Goal: Task Accomplishment & Management: Use online tool/utility

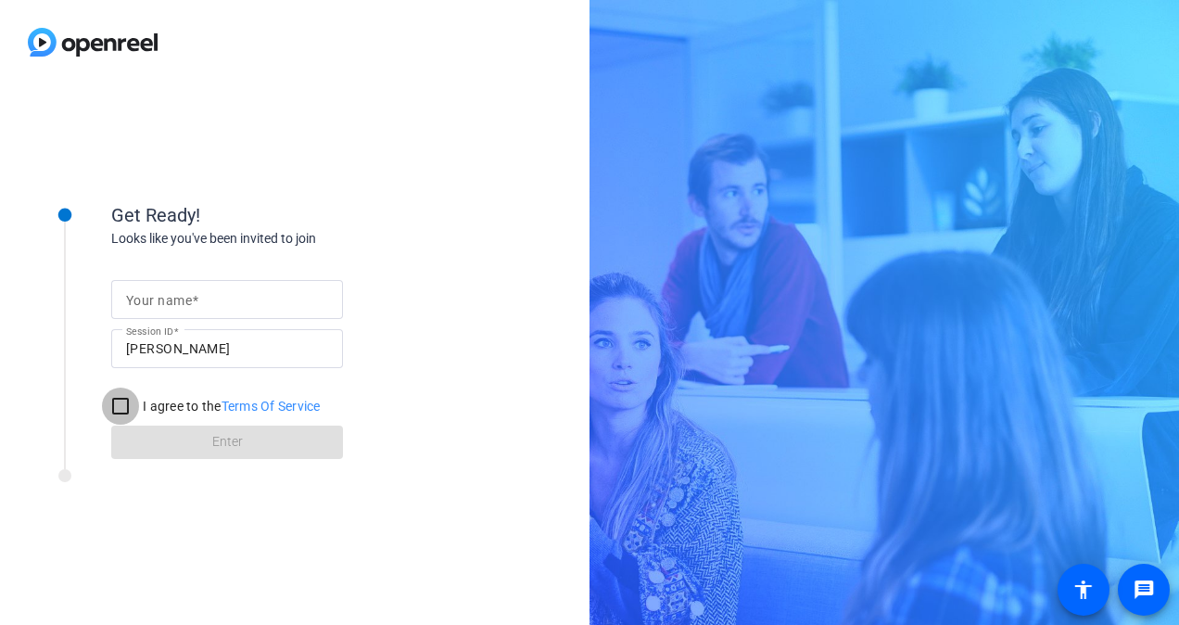
click at [124, 401] on input "I agree to the Terms Of Service" at bounding box center [120, 406] width 37 height 37
checkbox input "true"
click at [267, 295] on input "Your name" at bounding box center [227, 299] width 202 height 22
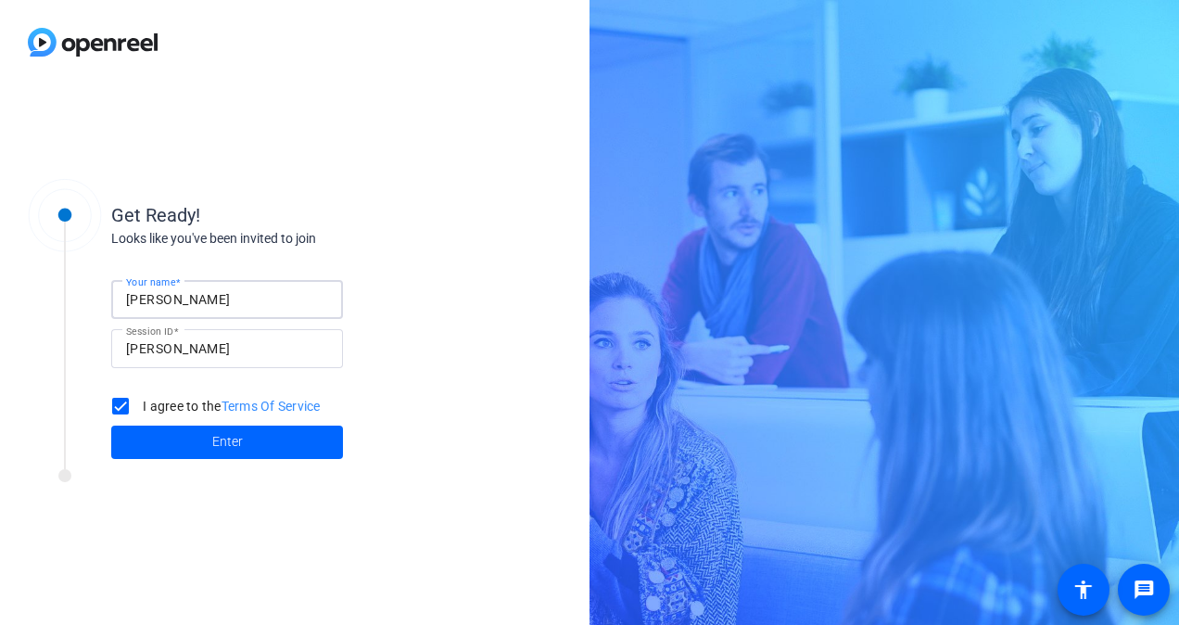
type input "[PERSON_NAME]"
click at [395, 286] on div "Your name [PERSON_NAME] Session ID [PERSON_NAME] I agree to the Terms Of Servic…" at bounding box center [296, 353] width 371 height 210
click at [264, 432] on span at bounding box center [227, 442] width 232 height 45
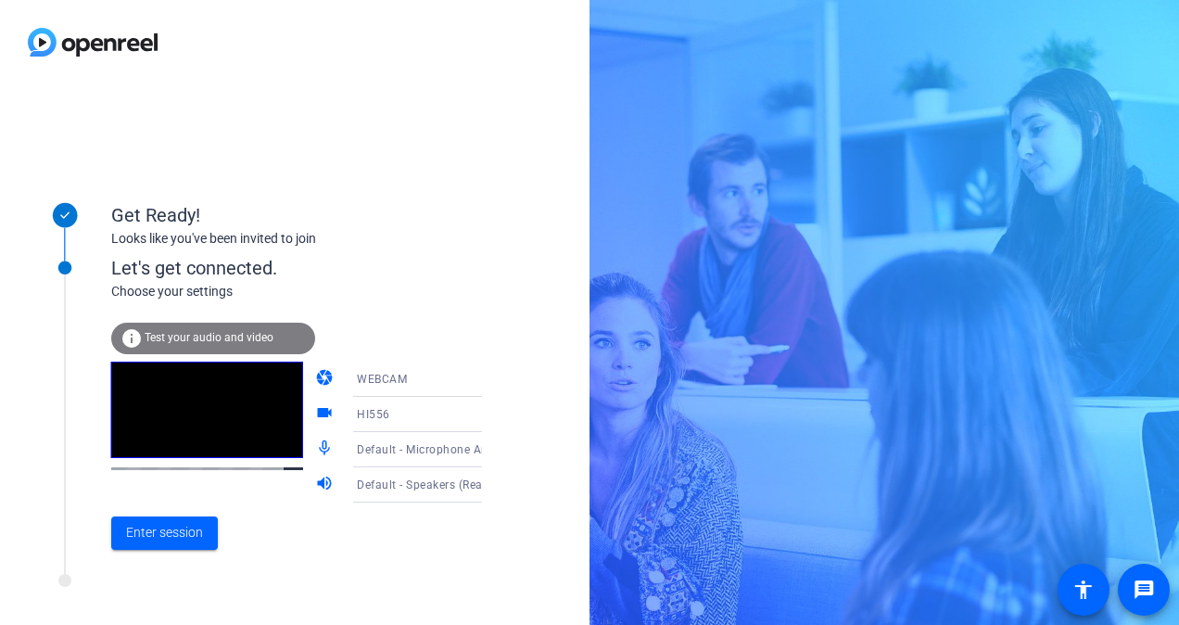
click at [406, 389] on div "WEBCAM" at bounding box center [426, 378] width 138 height 23
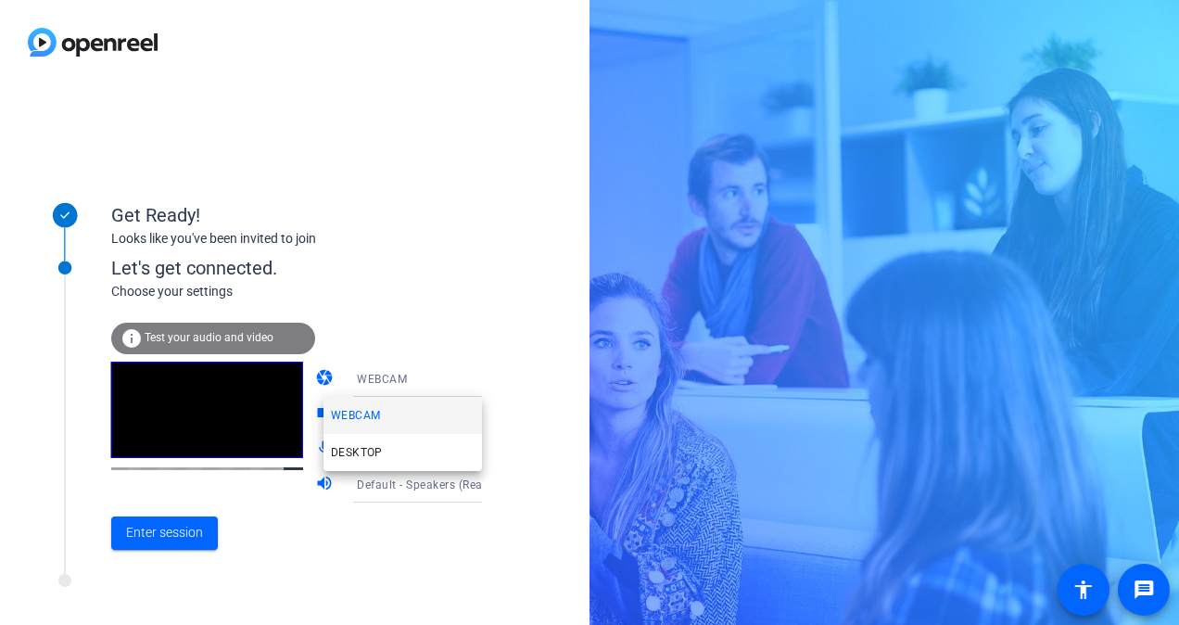
click at [156, 512] on div at bounding box center [589, 312] width 1179 height 625
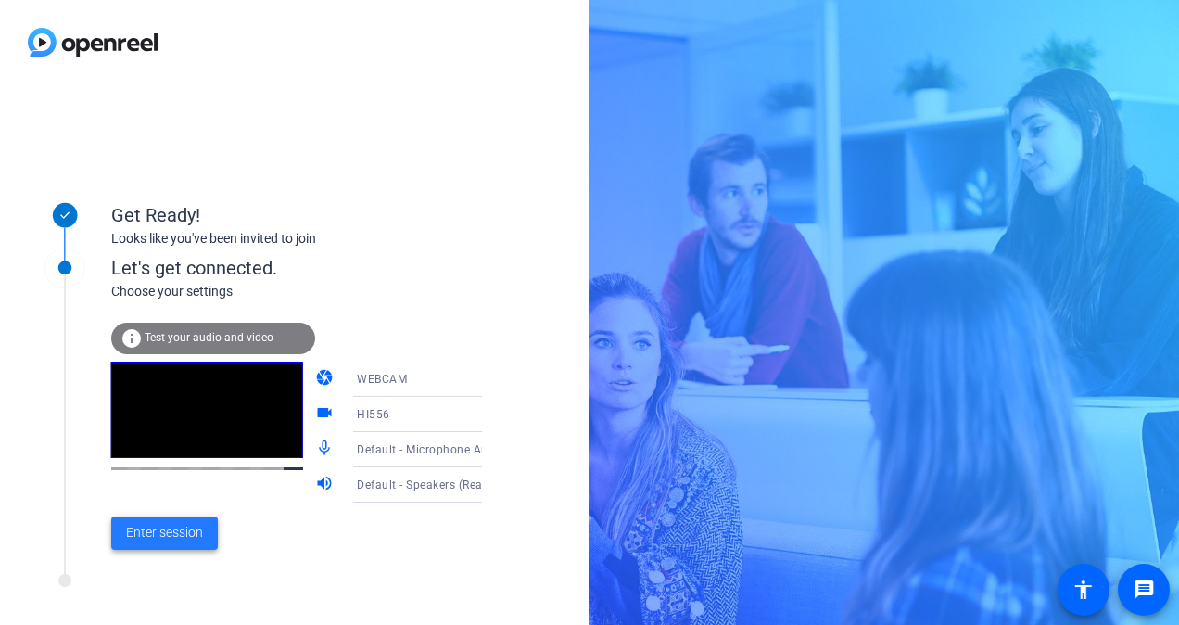
click at [171, 532] on span "Enter session" at bounding box center [164, 532] width 77 height 19
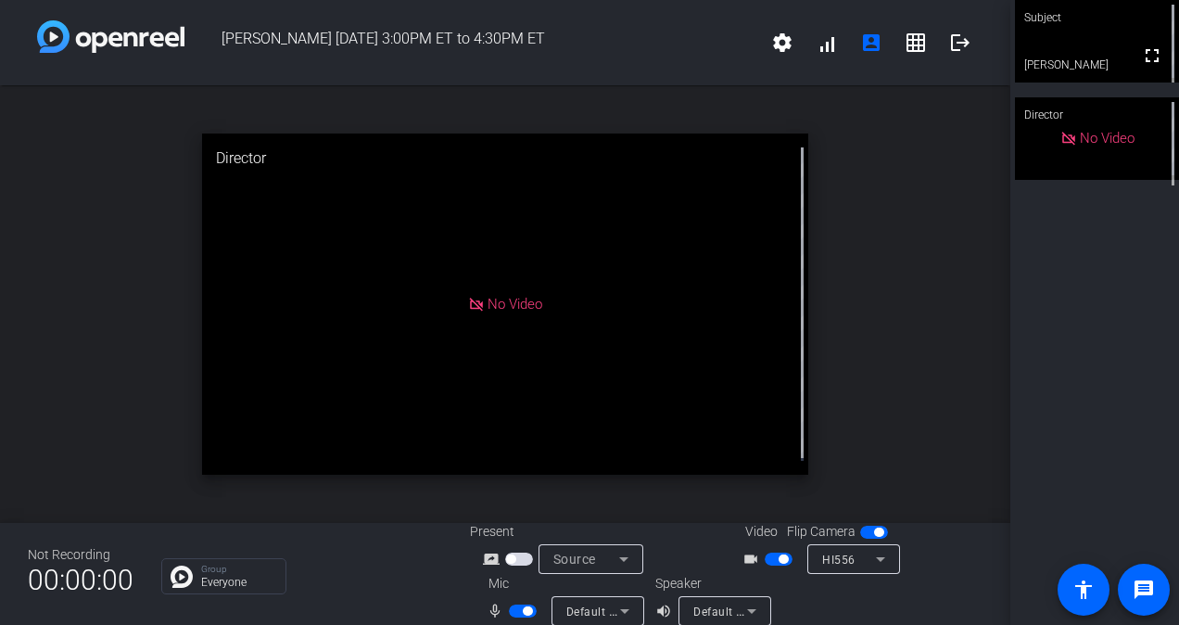
click at [850, 329] on div "open_in_new Director No Video" at bounding box center [505, 304] width 1011 height 438
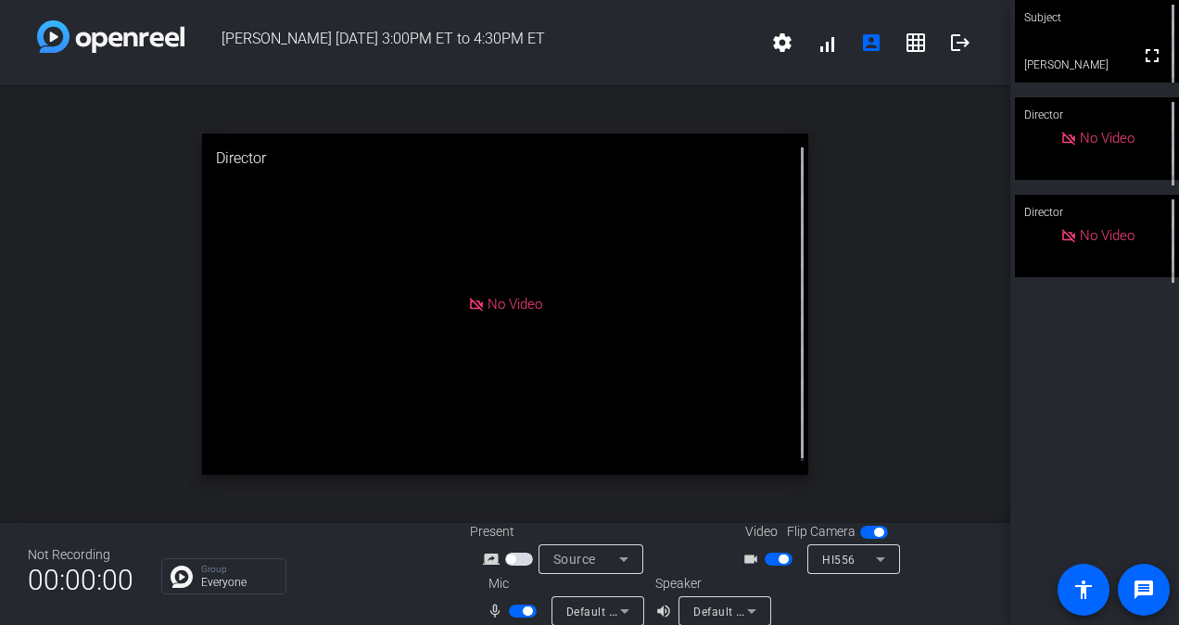
scroll to position [21, 0]
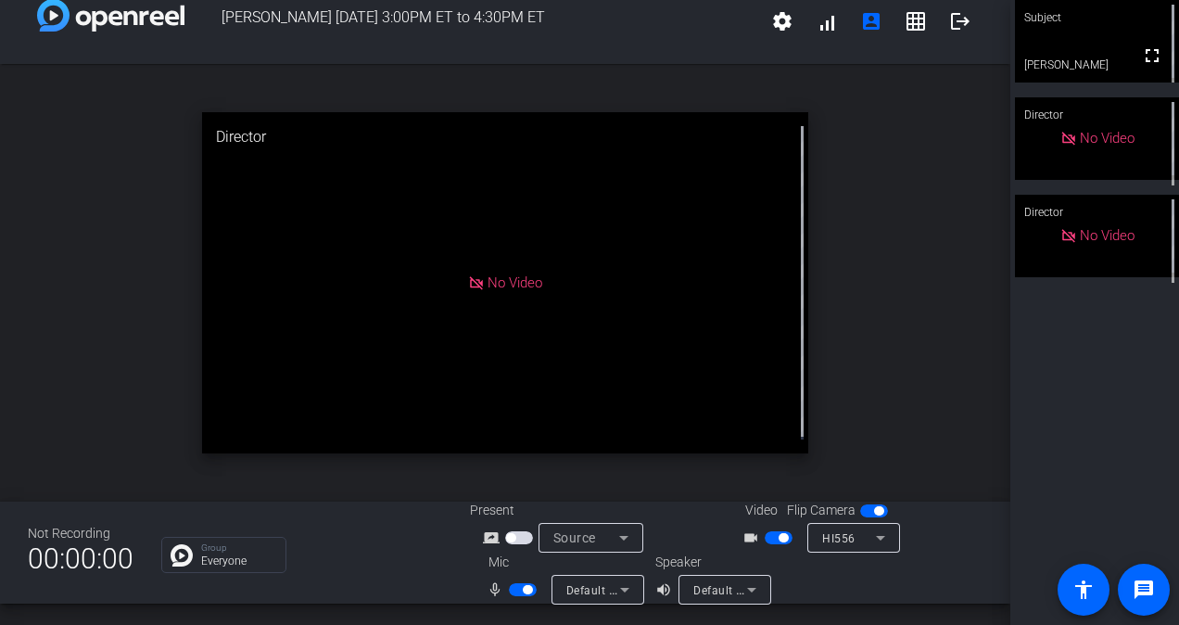
click at [1113, 423] on div "Subject fullscreen [PERSON_NAME] Director No Video Director No Video" at bounding box center [1095, 312] width 169 height 625
click at [1141, 60] on mat-icon "fullscreen" at bounding box center [1152, 56] width 22 height 22
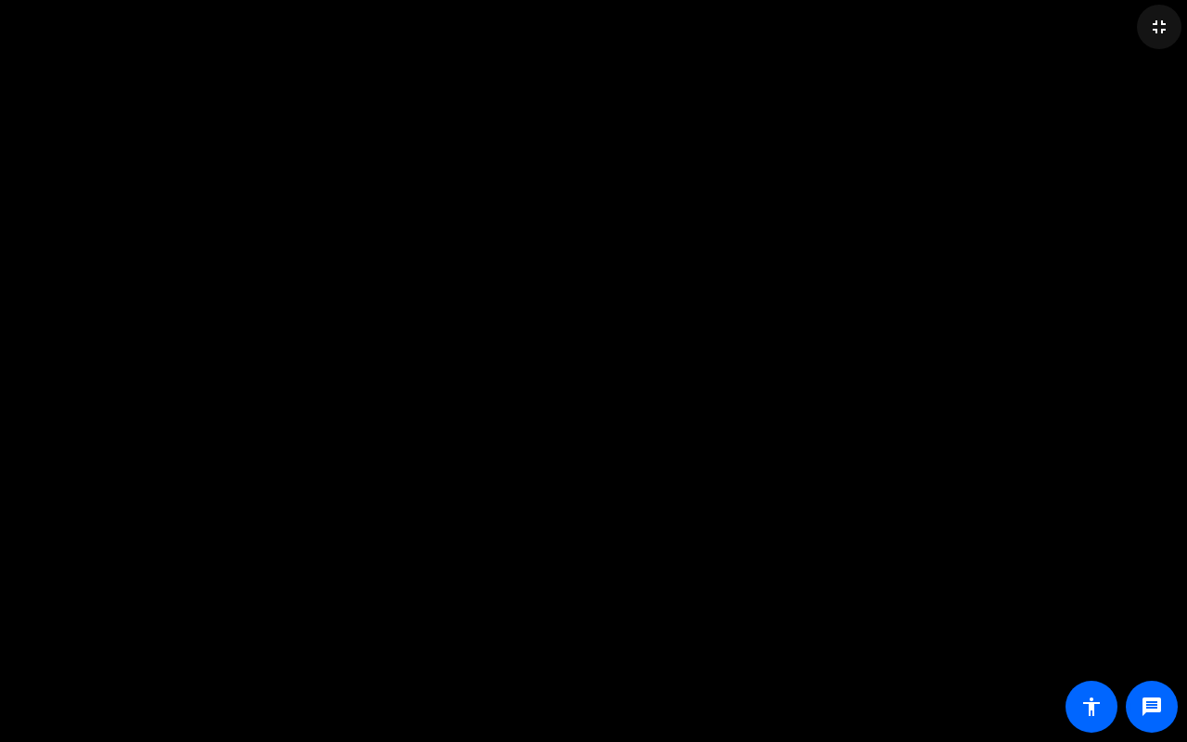
click at [1163, 24] on mat-icon "fullscreen_exit" at bounding box center [1159, 27] width 22 height 22
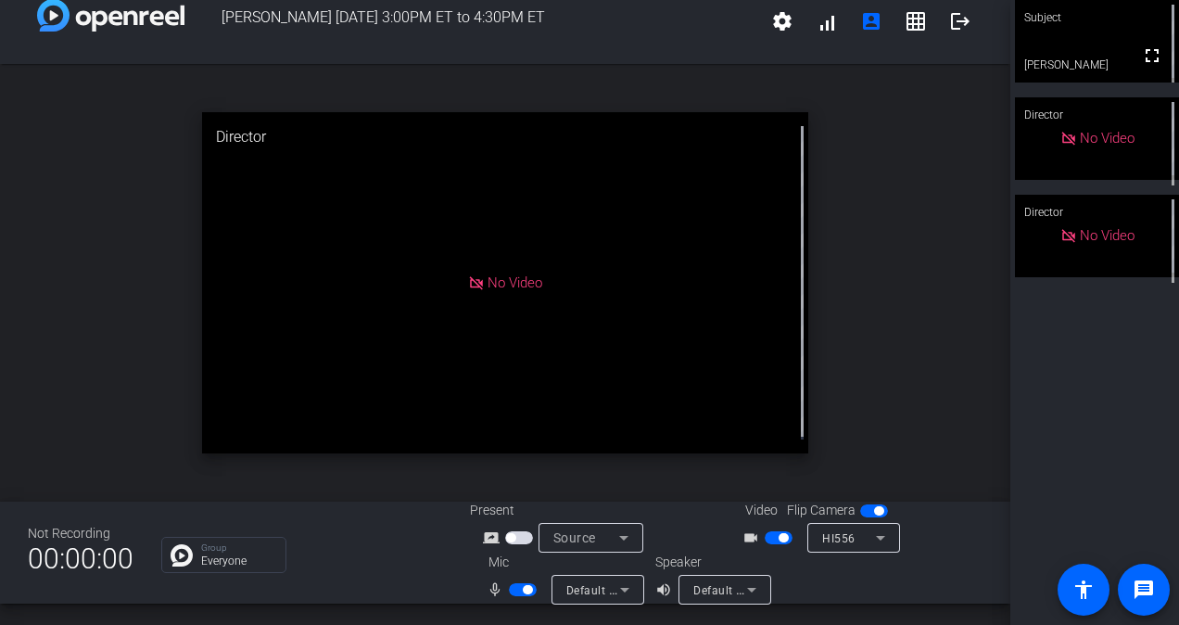
click at [515, 590] on span "button" at bounding box center [523, 589] width 28 height 13
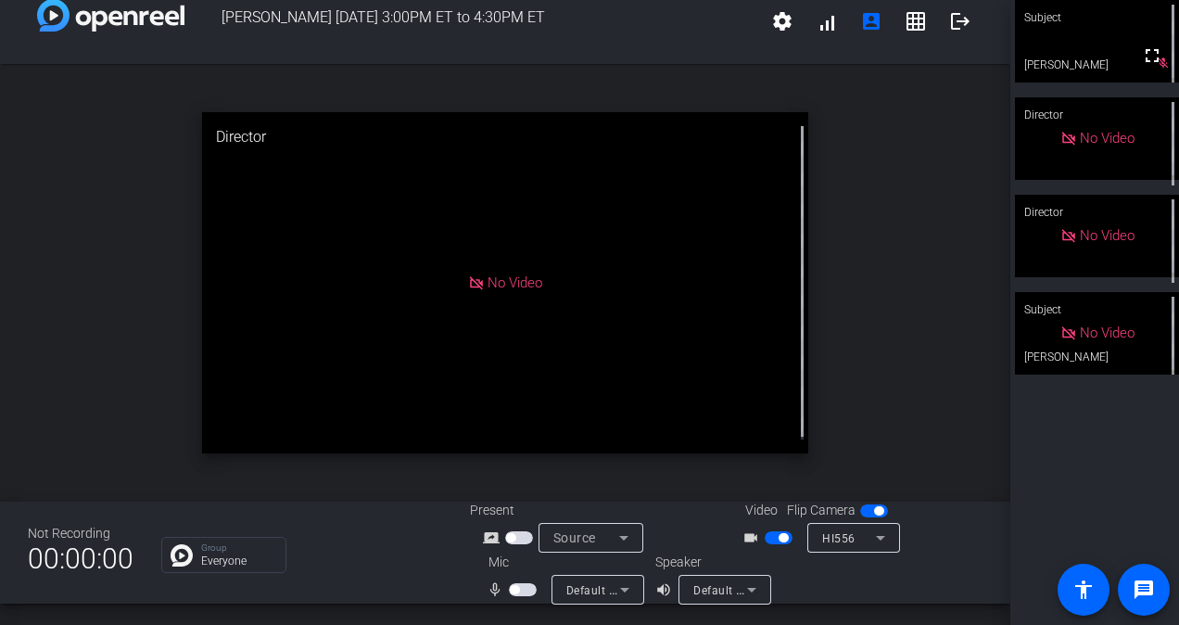
click at [523, 591] on span "button" at bounding box center [523, 589] width 28 height 13
click at [515, 592] on span "button" at bounding box center [523, 589] width 28 height 13
click at [767, 533] on span "button" at bounding box center [779, 537] width 28 height 13
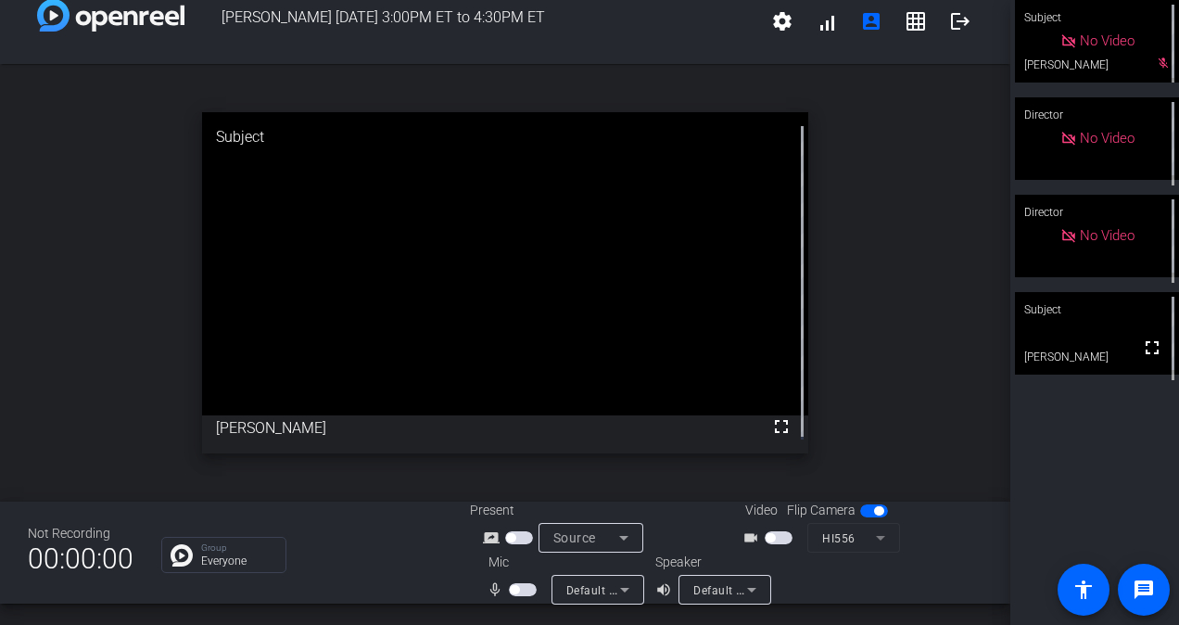
click at [767, 533] on span "button" at bounding box center [770, 537] width 9 height 9
click at [518, 590] on span "button" at bounding box center [523, 589] width 28 height 13
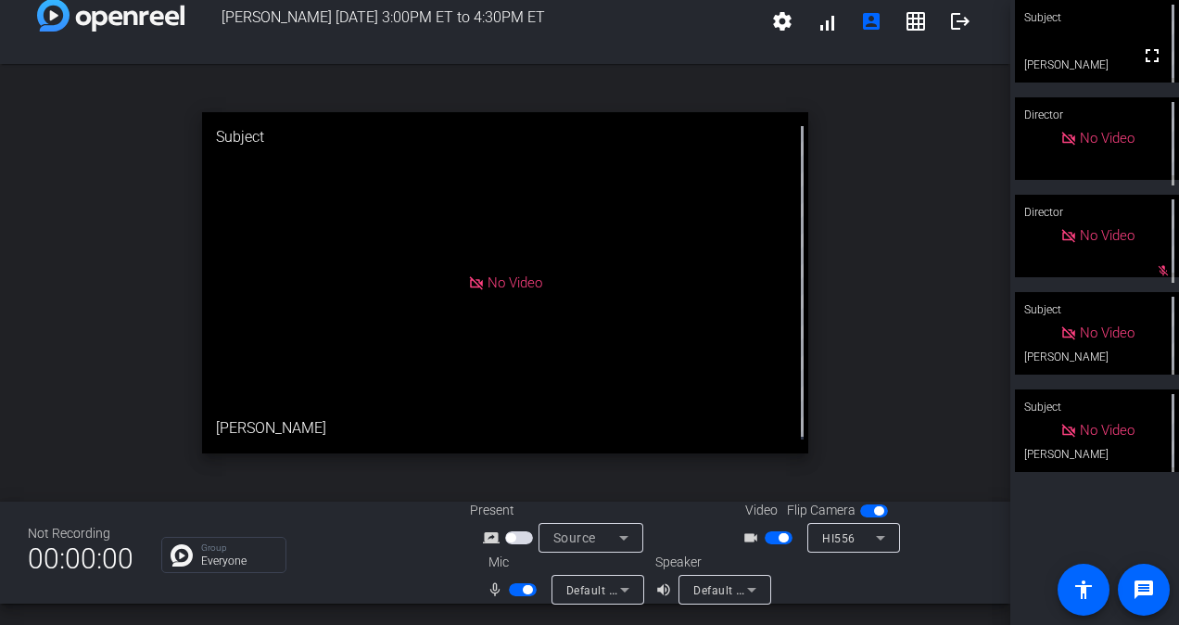
click at [108, 298] on div "open_in_new Subject No Video [PERSON_NAME]" at bounding box center [505, 283] width 1011 height 438
click at [768, 540] on span "button" at bounding box center [779, 537] width 28 height 13
click at [513, 592] on span "button" at bounding box center [523, 589] width 28 height 13
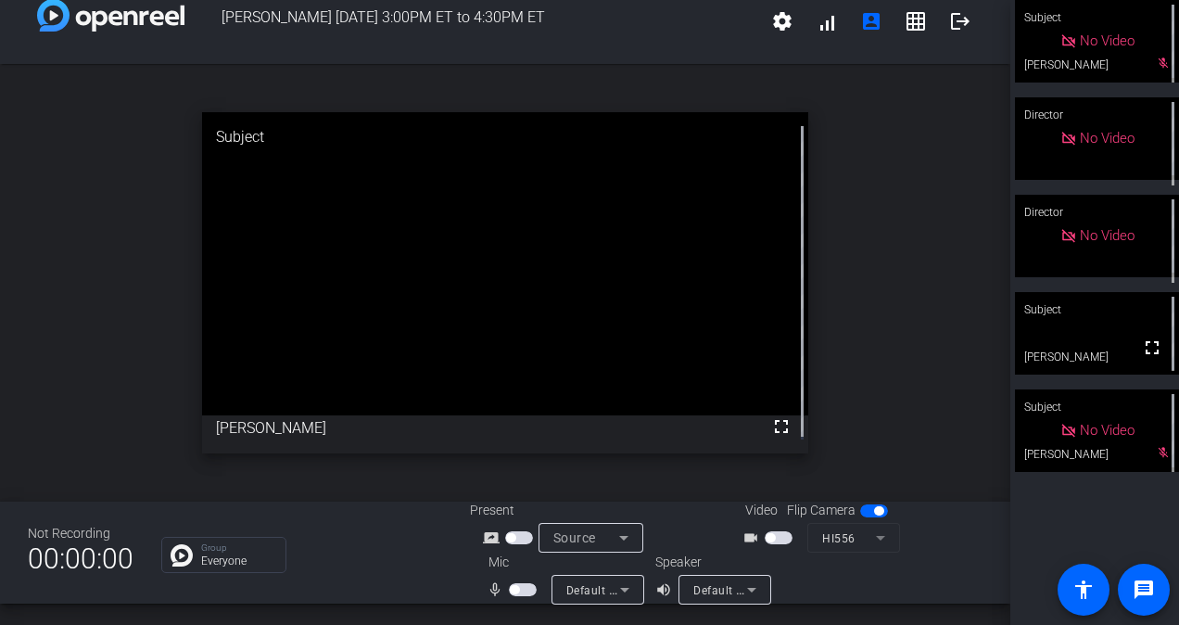
click at [513, 592] on span "button" at bounding box center [514, 589] width 9 height 9
click at [779, 538] on span "button" at bounding box center [779, 537] width 28 height 13
drag, startPoint x: 903, startPoint y: 410, endPoint x: 846, endPoint y: 328, distance: 99.8
click at [846, 328] on div "open_in_new Subject fullscreen [PERSON_NAME]" at bounding box center [505, 283] width 1011 height 438
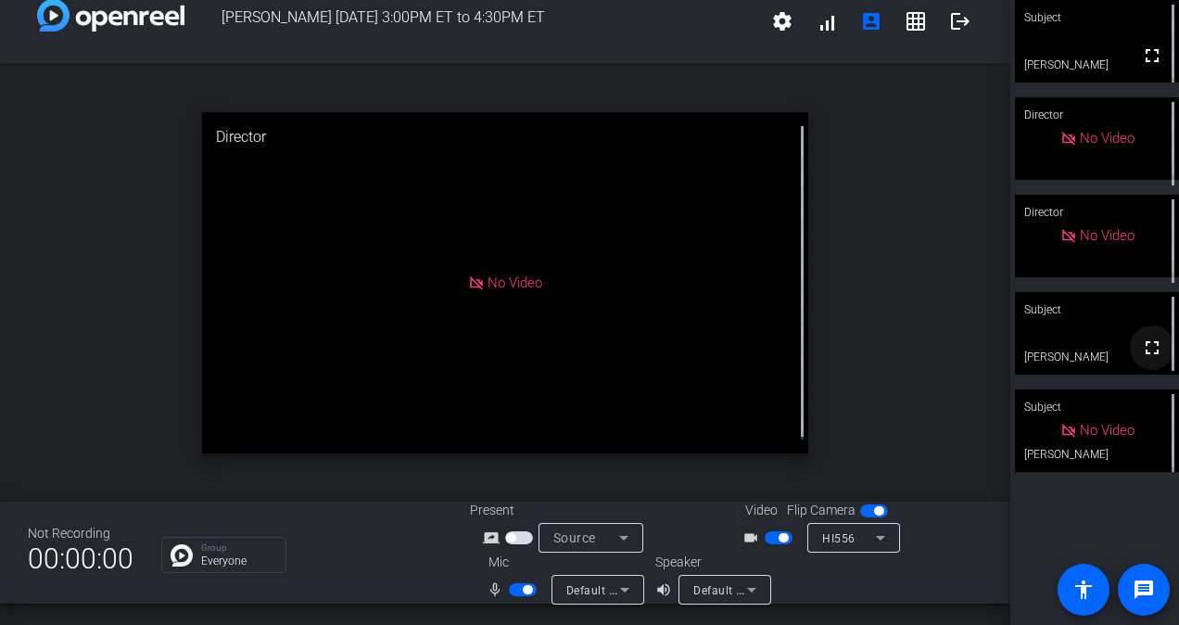
click at [1130, 350] on span at bounding box center [1152, 347] width 45 height 45
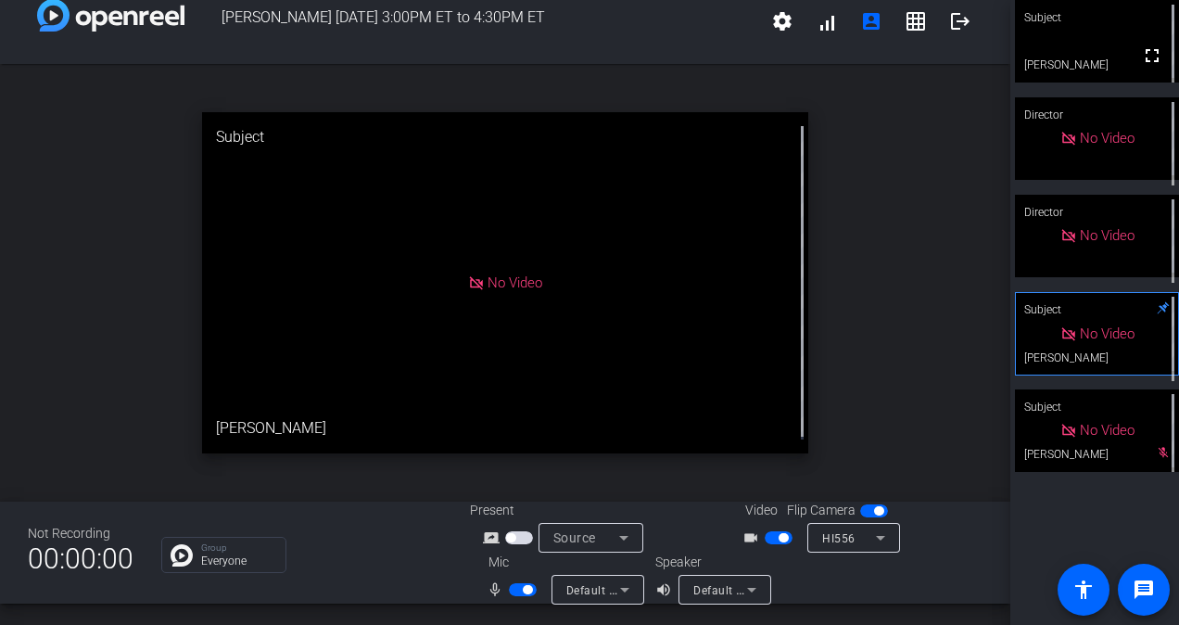
click at [771, 536] on span "button" at bounding box center [779, 537] width 28 height 13
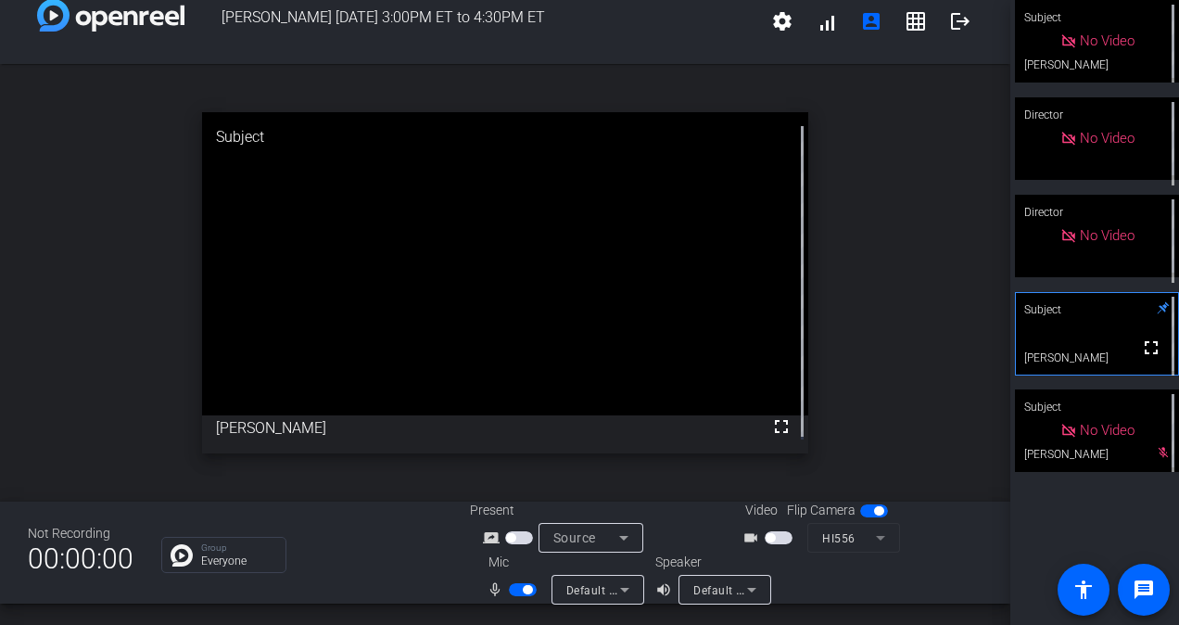
click at [775, 541] on span "button" at bounding box center [779, 537] width 28 height 13
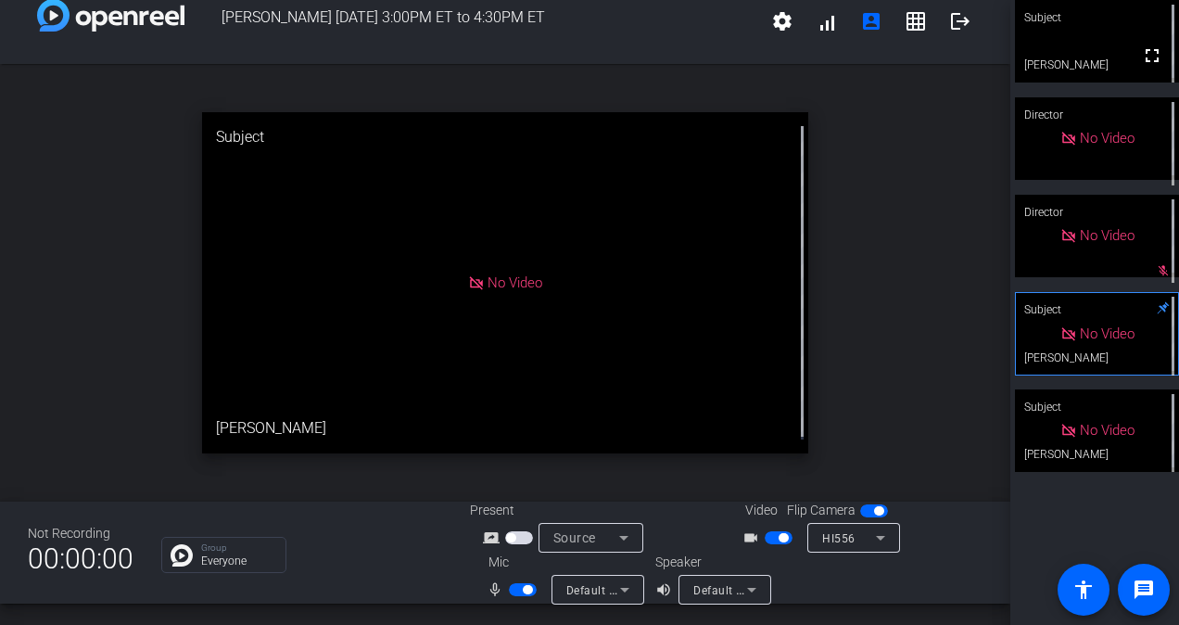
click at [882, 148] on div "open_in_new Subject No Video [PERSON_NAME]" at bounding box center [505, 283] width 1011 height 438
click at [1141, 57] on mat-icon "fullscreen" at bounding box center [1152, 56] width 22 height 22
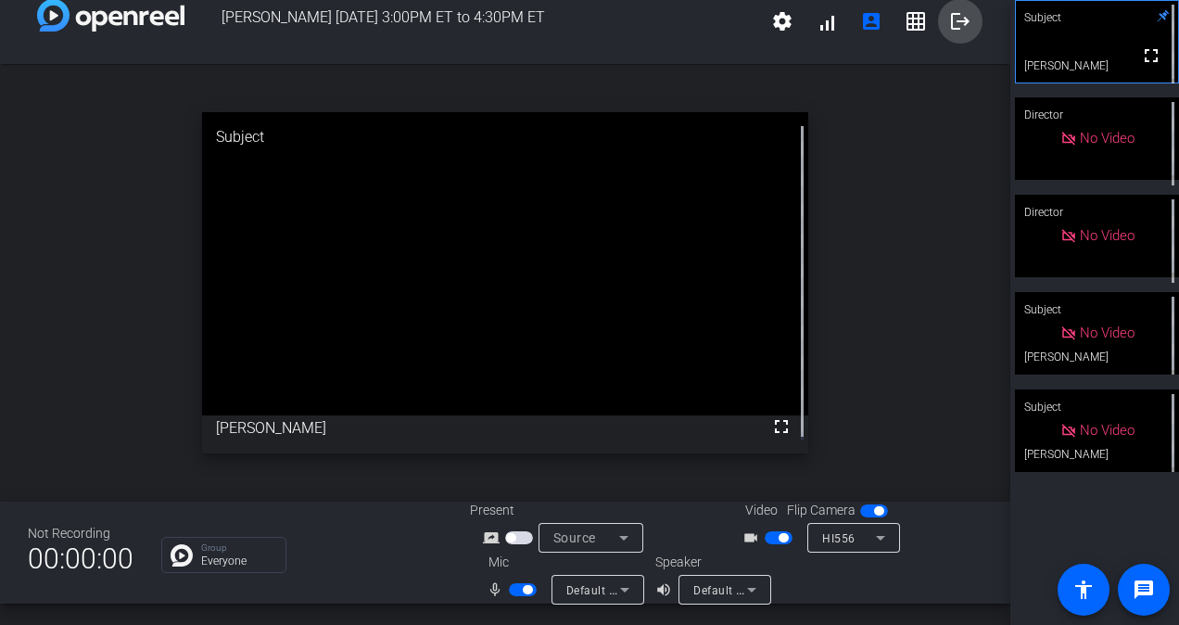
click at [949, 19] on mat-icon "logout" at bounding box center [960, 21] width 22 height 22
